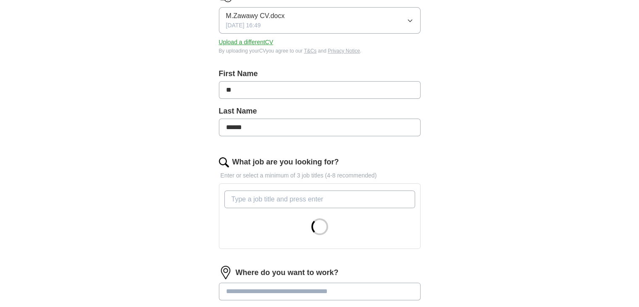
scroll to position [210, 0]
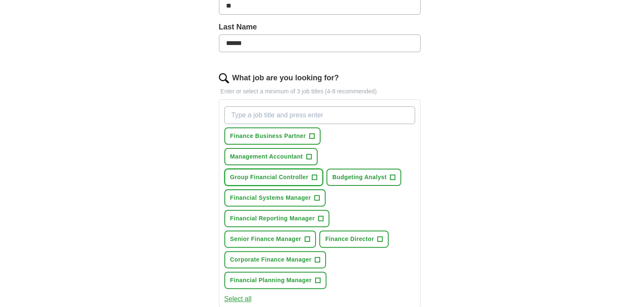
click at [309, 174] on button "Group Financial Controller +" at bounding box center [273, 176] width 99 height 17
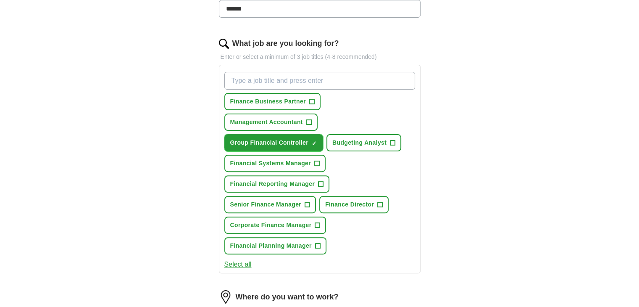
scroll to position [294, 0]
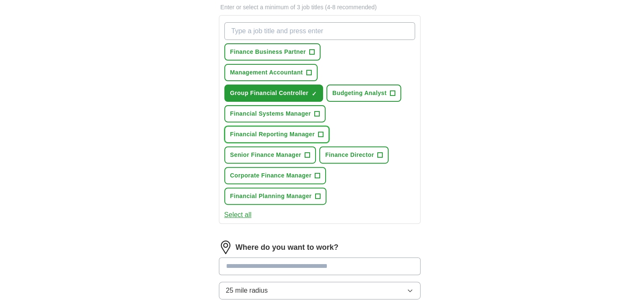
click at [320, 131] on span "+" at bounding box center [320, 134] width 5 height 7
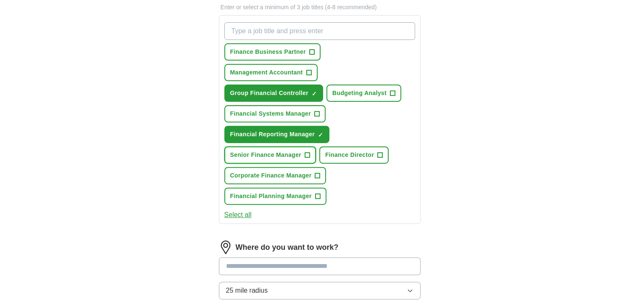
click at [307, 152] on span "+" at bounding box center [307, 155] width 5 height 7
click at [315, 172] on span "+" at bounding box center [317, 175] width 5 height 7
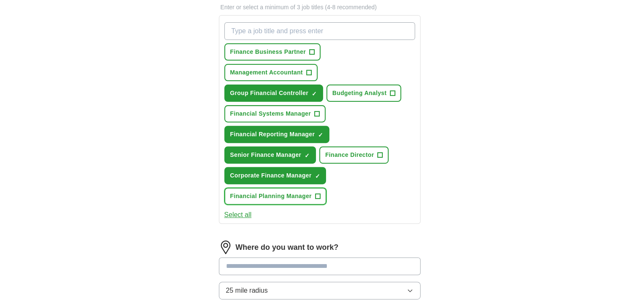
click at [318, 194] on span "+" at bounding box center [317, 196] width 5 height 7
click at [378, 152] on span "+" at bounding box center [380, 155] width 5 height 7
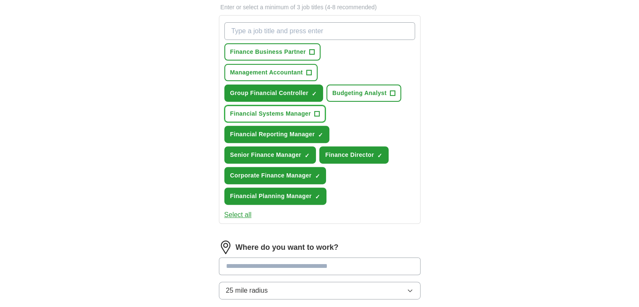
click at [314, 110] on span "+" at bounding box center [316, 113] width 5 height 7
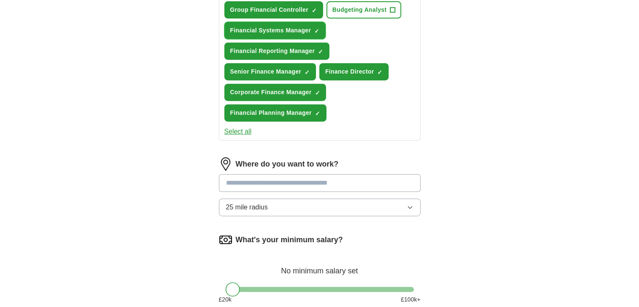
scroll to position [462, 0]
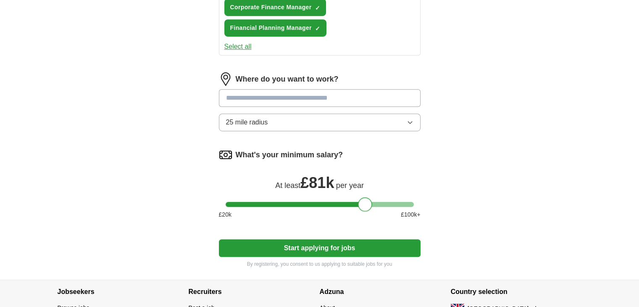
drag, startPoint x: 234, startPoint y: 203, endPoint x: 365, endPoint y: 199, distance: 131.5
click at [365, 199] on div at bounding box center [365, 204] width 14 height 14
click at [361, 202] on div at bounding box center [363, 204] width 14 height 14
click at [309, 244] on button "Start applying for jobs" at bounding box center [320, 248] width 202 height 18
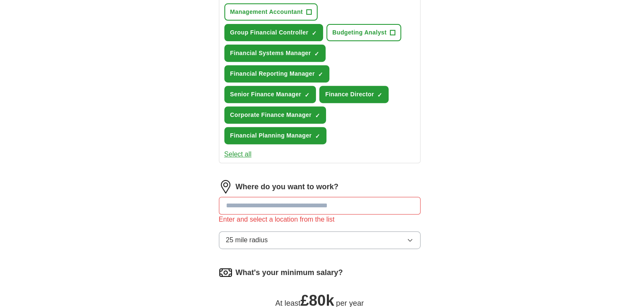
scroll to position [420, 0]
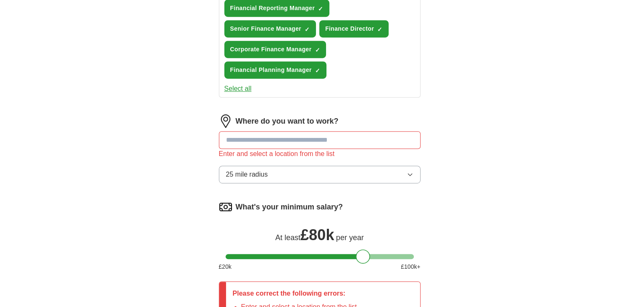
click at [257, 138] on input "text" at bounding box center [320, 140] width 202 height 18
type input "******"
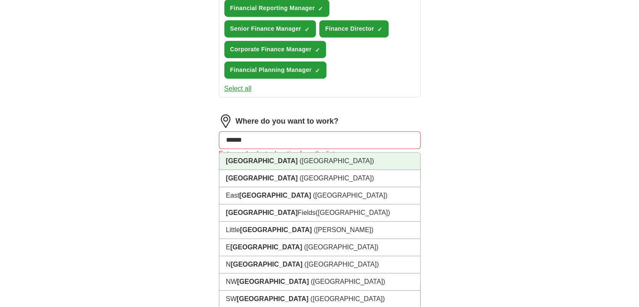
click at [299, 157] on span "([GEOGRAPHIC_DATA])" at bounding box center [336, 160] width 74 height 7
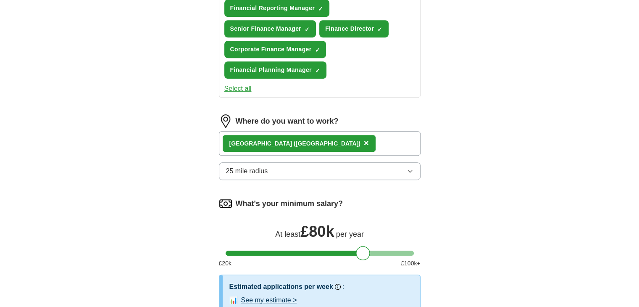
click at [320, 142] on div "[GEOGRAPHIC_DATA] ([GEOGRAPHIC_DATA]) ×" at bounding box center [320, 143] width 202 height 24
click at [304, 139] on div "[GEOGRAPHIC_DATA] ([GEOGRAPHIC_DATA]) ×" at bounding box center [320, 143] width 202 height 24
click at [304, 140] on div "[GEOGRAPHIC_DATA] ([GEOGRAPHIC_DATA]) ×" at bounding box center [320, 143] width 202 height 24
click at [304, 141] on div "[GEOGRAPHIC_DATA] ([GEOGRAPHIC_DATA]) ×" at bounding box center [320, 143] width 202 height 24
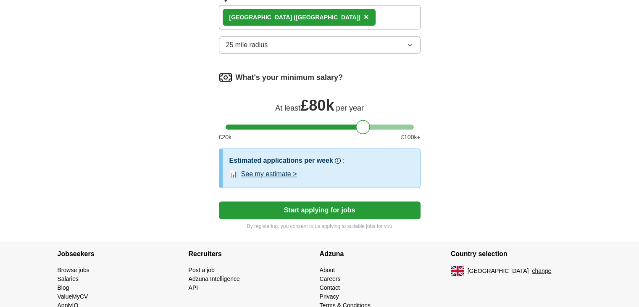
click at [322, 208] on button "Start applying for jobs" at bounding box center [320, 210] width 202 height 18
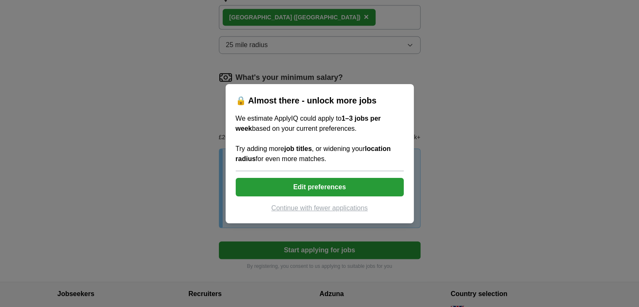
click at [312, 185] on button "Edit preferences" at bounding box center [320, 187] width 168 height 18
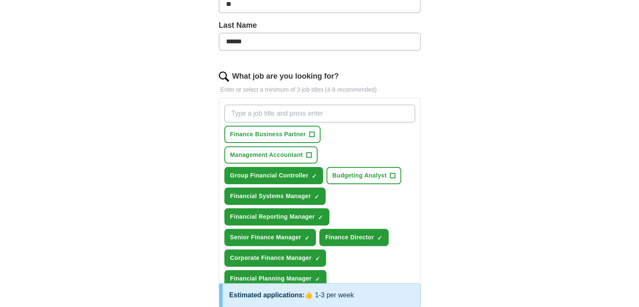
scroll to position [126, 0]
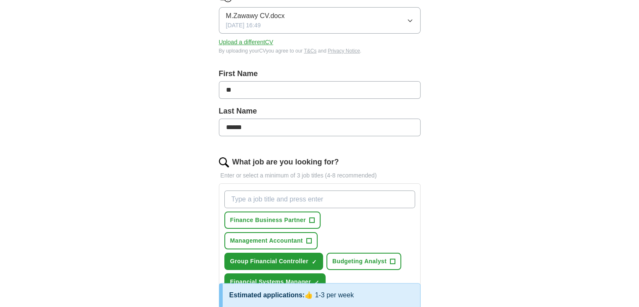
click at [268, 197] on input "What job are you looking for?" at bounding box center [319, 199] width 191 height 18
type input "F"
type input "Head of Finance"
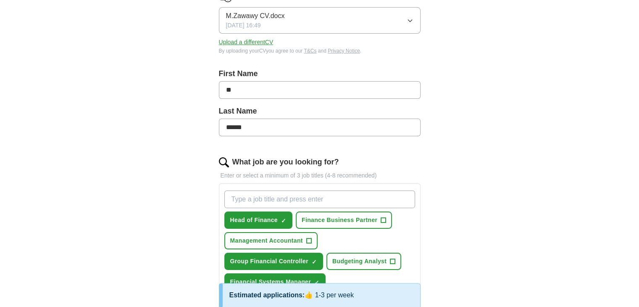
click at [268, 198] on input "What job are you looking for?" at bounding box center [319, 199] width 191 height 18
type input "Senior Finance Business Partner"
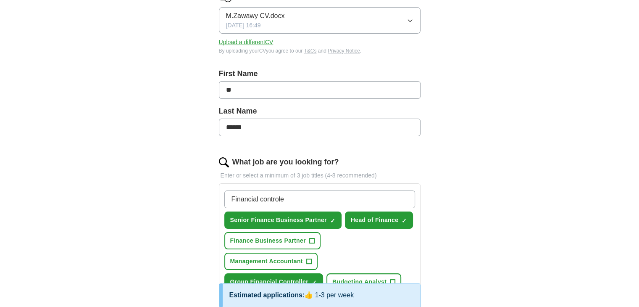
type input "Financial controler"
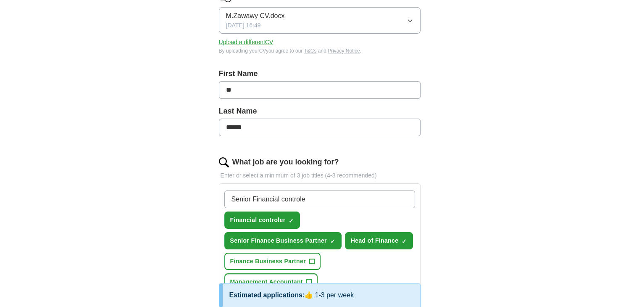
type input "Senior Financial controler"
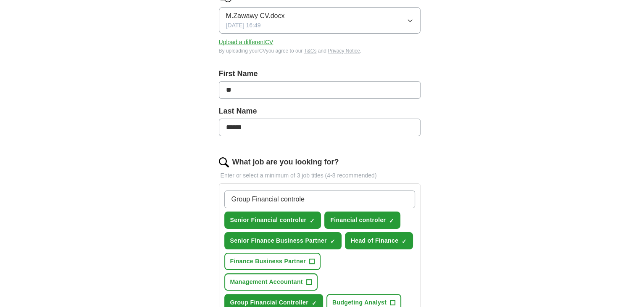
type input "Group Financial controler"
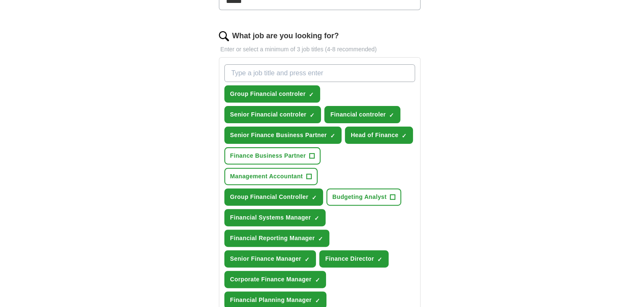
scroll to position [546, 0]
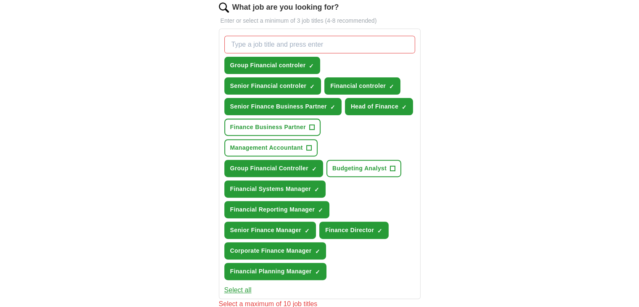
scroll to position [294, 0]
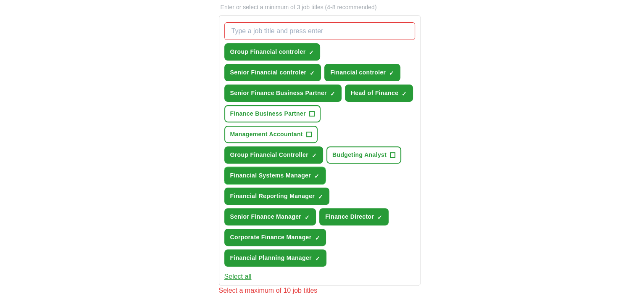
click at [319, 169] on button "Financial Systems Manager ✓ ×" at bounding box center [274, 175] width 101 height 17
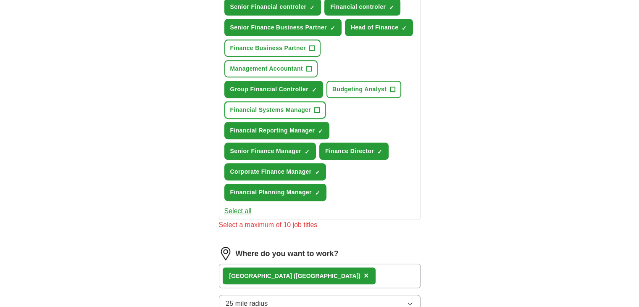
scroll to position [504, 0]
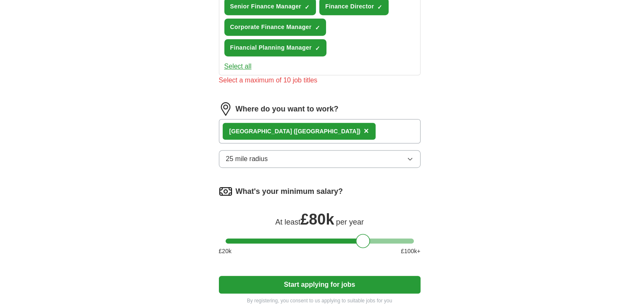
click at [328, 283] on button "Start applying for jobs" at bounding box center [320, 285] width 202 height 18
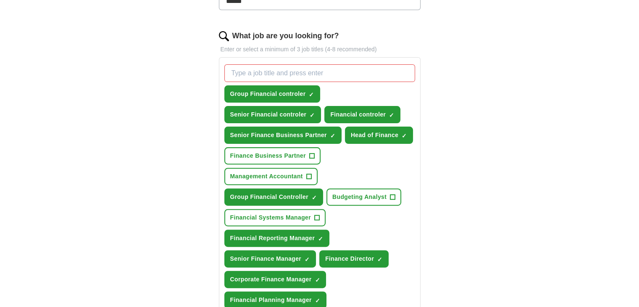
scroll to position [294, 0]
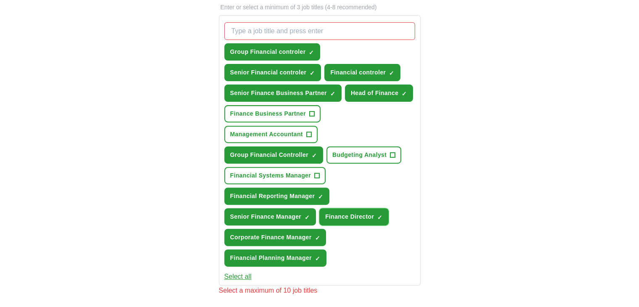
click at [375, 210] on button "Finance Director ✓ ×" at bounding box center [353, 216] width 69 height 17
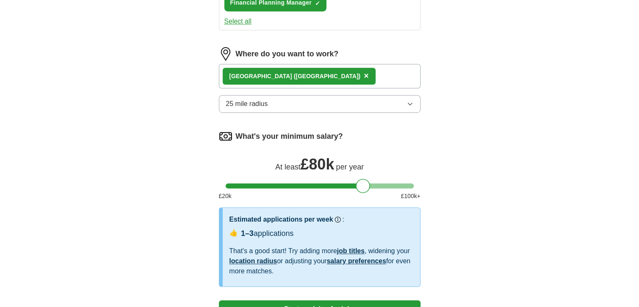
scroll to position [671, 0]
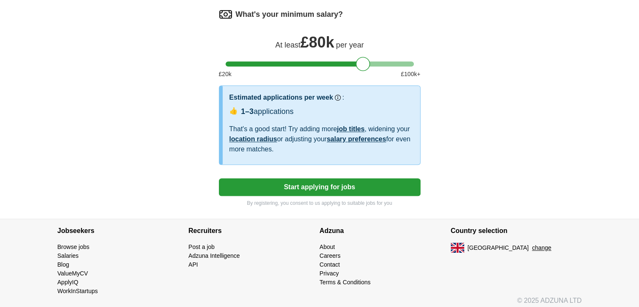
click at [320, 180] on button "Start applying for jobs" at bounding box center [320, 187] width 202 height 18
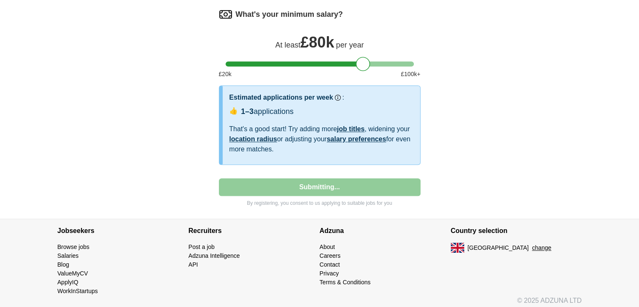
select select "**"
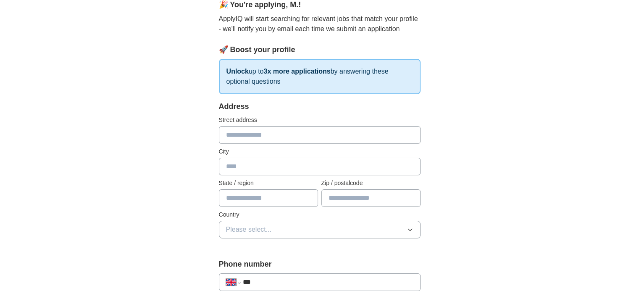
scroll to position [84, 0]
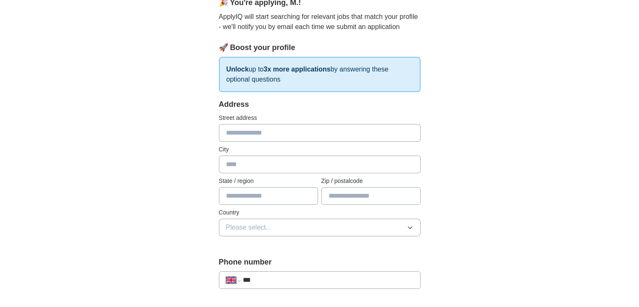
click at [245, 134] on input "text" at bounding box center [320, 133] width 202 height 18
type input "**********"
type input "******"
type input "**********"
type input "*******"
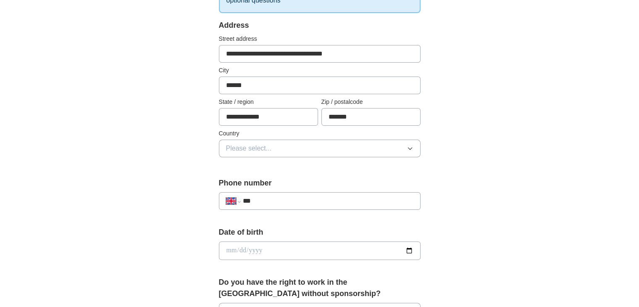
scroll to position [168, 0]
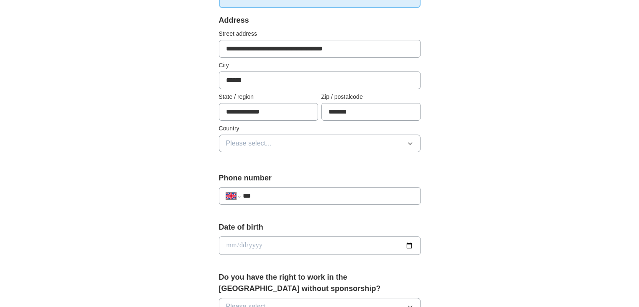
click at [278, 142] on button "Please select..." at bounding box center [320, 143] width 202 height 18
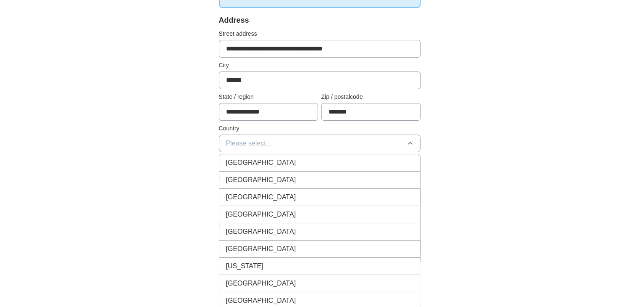
click at [268, 163] on span "[GEOGRAPHIC_DATA]" at bounding box center [261, 162] width 70 height 10
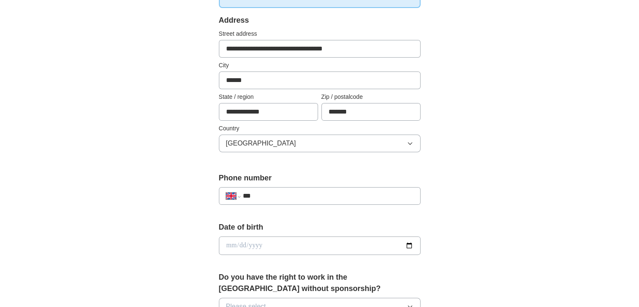
click at [272, 187] on div "**********" at bounding box center [320, 196] width 202 height 18
click at [270, 198] on input "***" at bounding box center [327, 196] width 171 height 10
type input "**********"
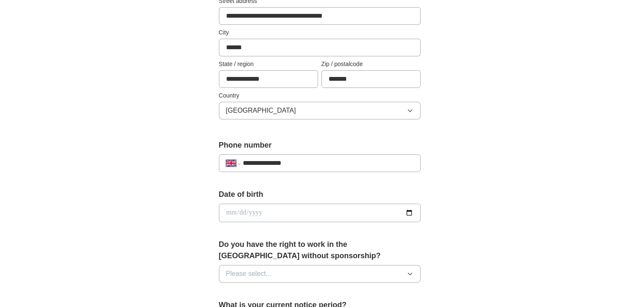
scroll to position [252, 0]
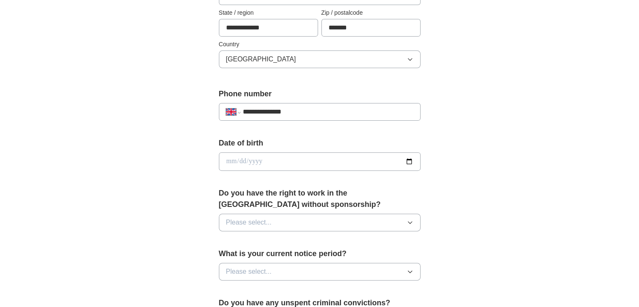
click at [263, 158] on input "date" at bounding box center [320, 161] width 202 height 18
click at [410, 158] on input "date" at bounding box center [320, 161] width 202 height 18
click at [234, 157] on input "date" at bounding box center [320, 161] width 202 height 18
type input "**********"
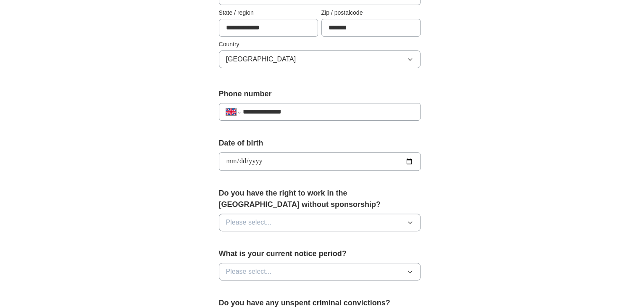
click at [255, 219] on span "Please select..." at bounding box center [249, 222] width 46 height 10
click at [252, 242] on div "Yes" at bounding box center [319, 241] width 187 height 10
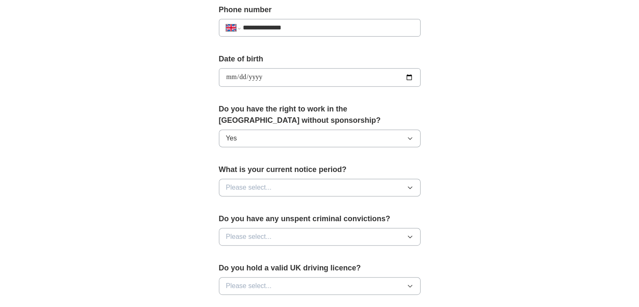
click at [257, 184] on span "Please select..." at bounding box center [249, 187] width 46 height 10
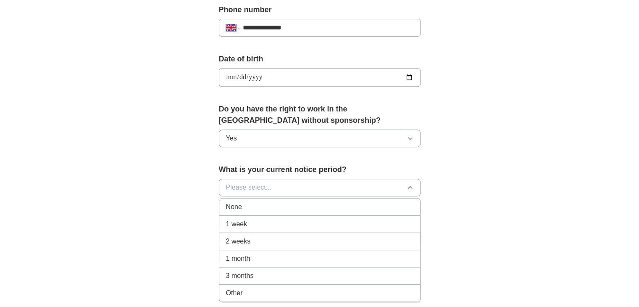
click at [262, 267] on li "3 months" at bounding box center [319, 275] width 201 height 17
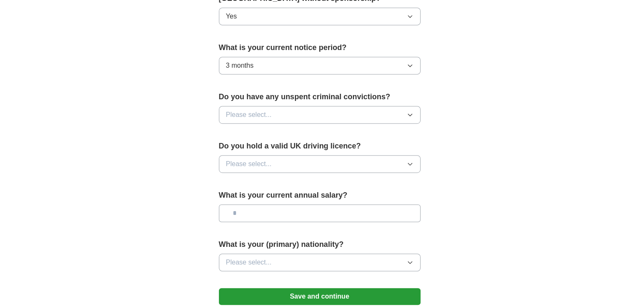
scroll to position [462, 0]
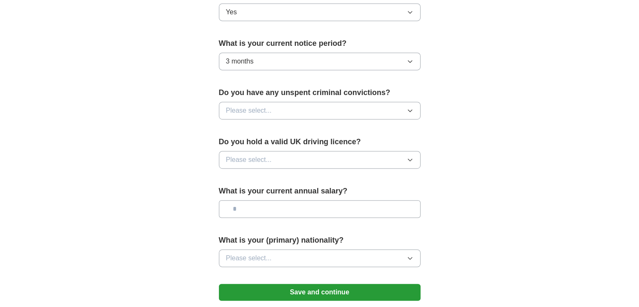
click at [273, 105] on button "Please select..." at bounding box center [320, 111] width 202 height 18
click at [260, 148] on div "No" at bounding box center [319, 147] width 187 height 10
click at [260, 156] on span "Please select..." at bounding box center [249, 160] width 46 height 10
click at [256, 181] on li "Yes" at bounding box center [319, 179] width 201 height 17
click at [247, 208] on input "text" at bounding box center [320, 209] width 202 height 18
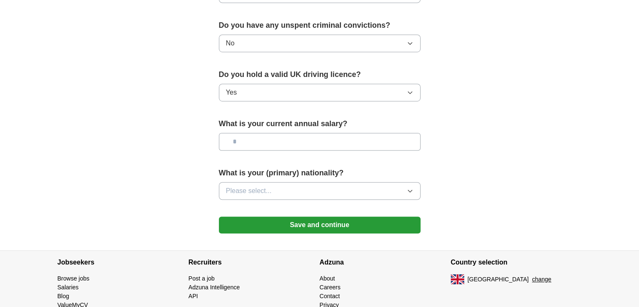
scroll to position [546, 0]
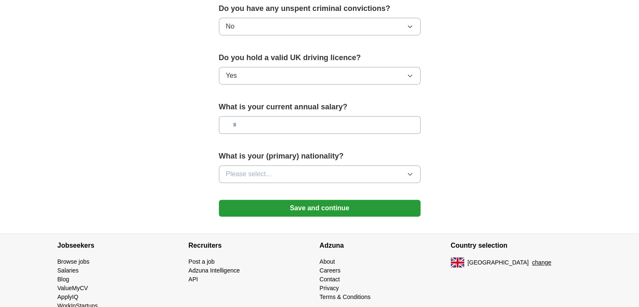
click at [328, 208] on button "Save and continue" at bounding box center [320, 207] width 202 height 17
